Goal: Information Seeking & Learning: Check status

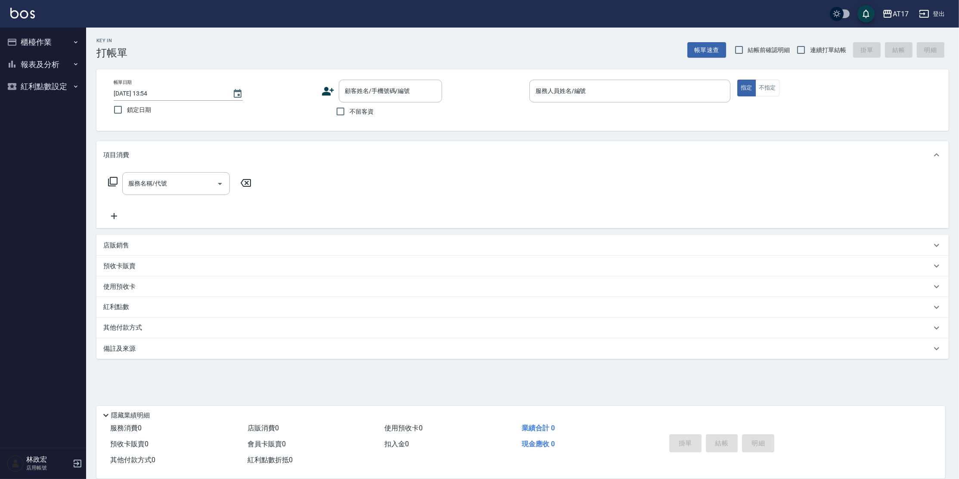
click at [71, 67] on button "報表及分析" at bounding box center [42, 64] width 79 height 22
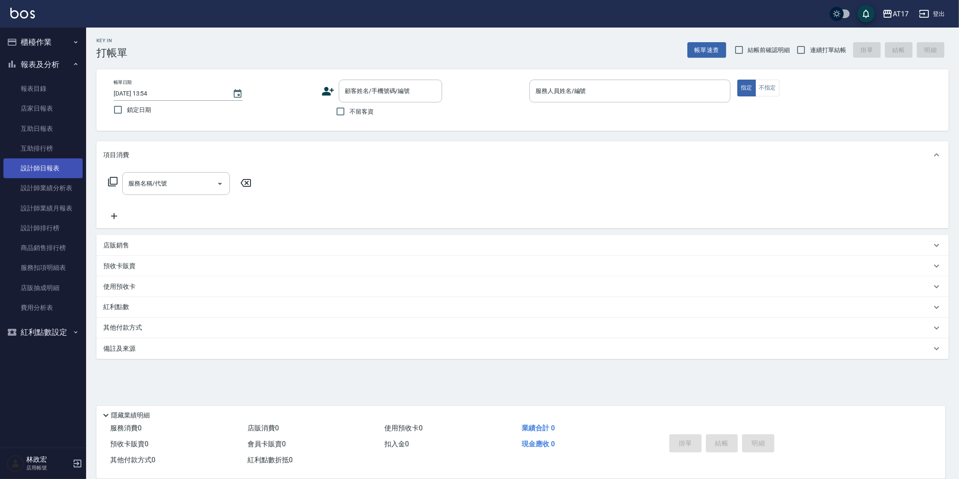
click at [52, 164] on link "設計師日報表" at bounding box center [42, 168] width 79 height 20
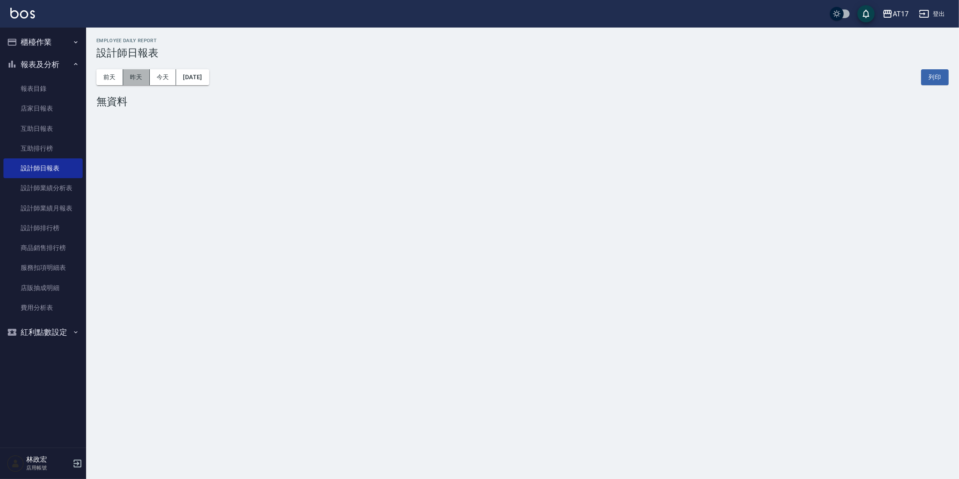
click at [146, 76] on button "昨天" at bounding box center [136, 77] width 27 height 16
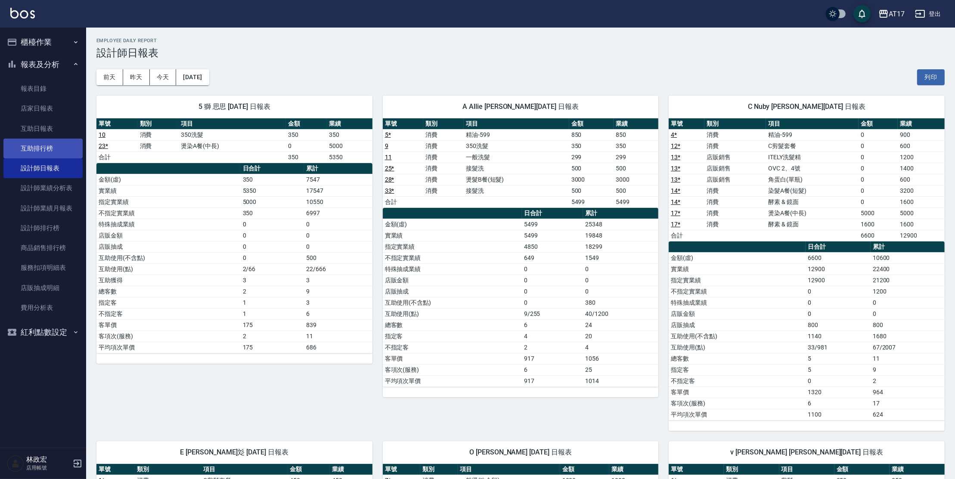
click at [65, 149] on link "互助排行榜" at bounding box center [42, 149] width 79 height 20
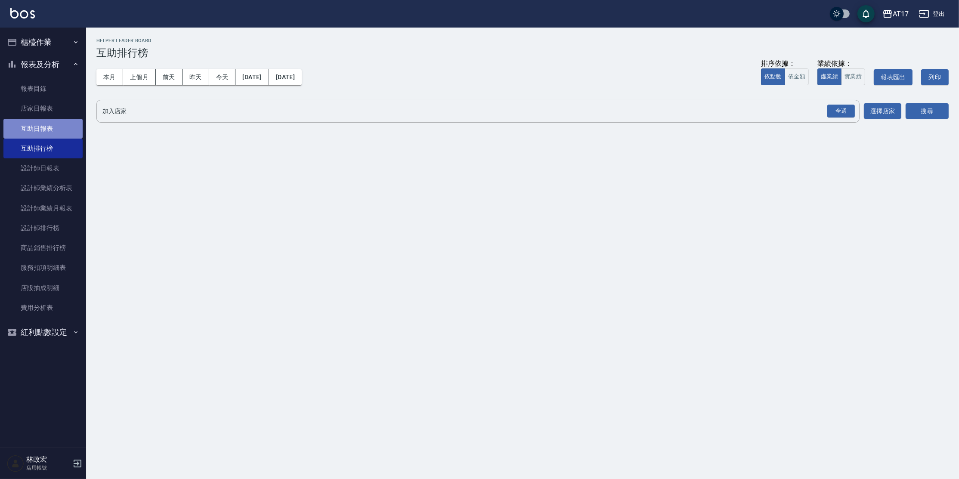
click at [29, 131] on link "互助日報表" at bounding box center [42, 129] width 79 height 20
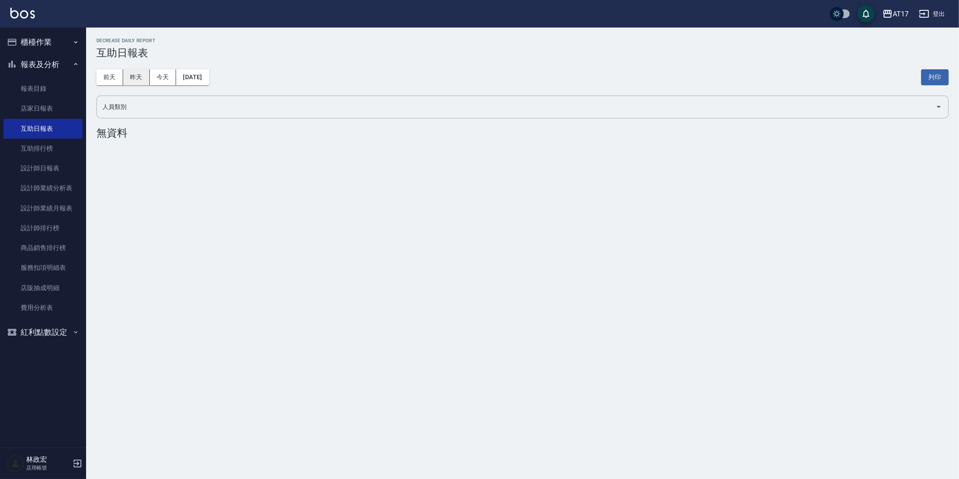
click at [138, 71] on button "昨天" at bounding box center [136, 77] width 27 height 16
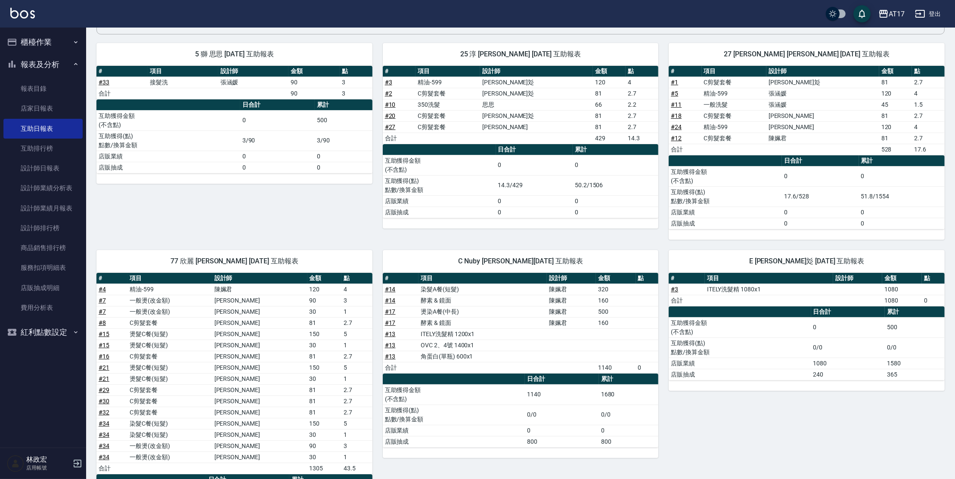
scroll to position [84, 0]
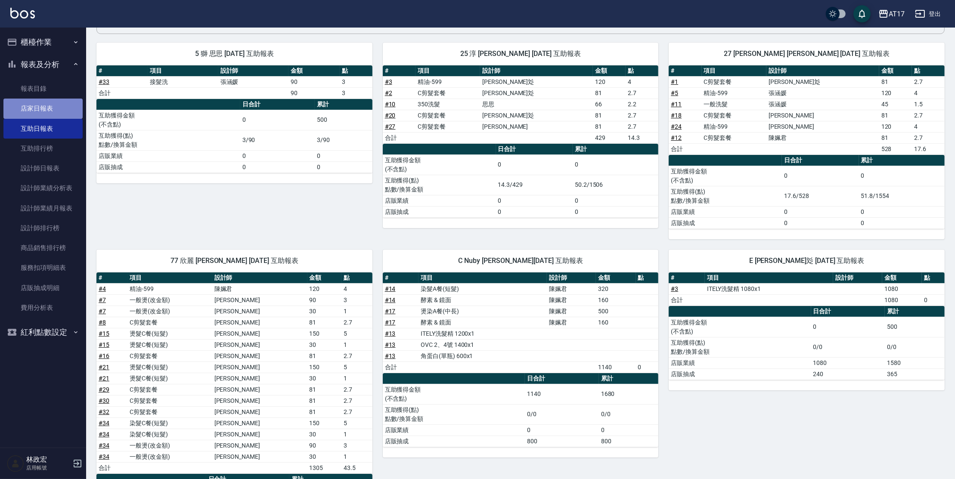
click at [42, 107] on link "店家日報表" at bounding box center [42, 109] width 79 height 20
